Goal: Information Seeking & Learning: Compare options

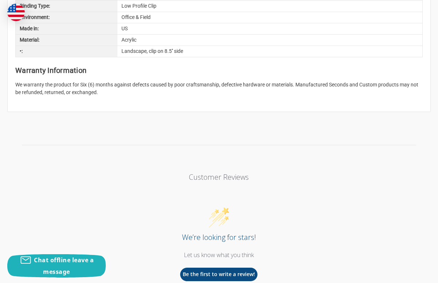
scroll to position [849, 0]
